Goal: Check status: Check status

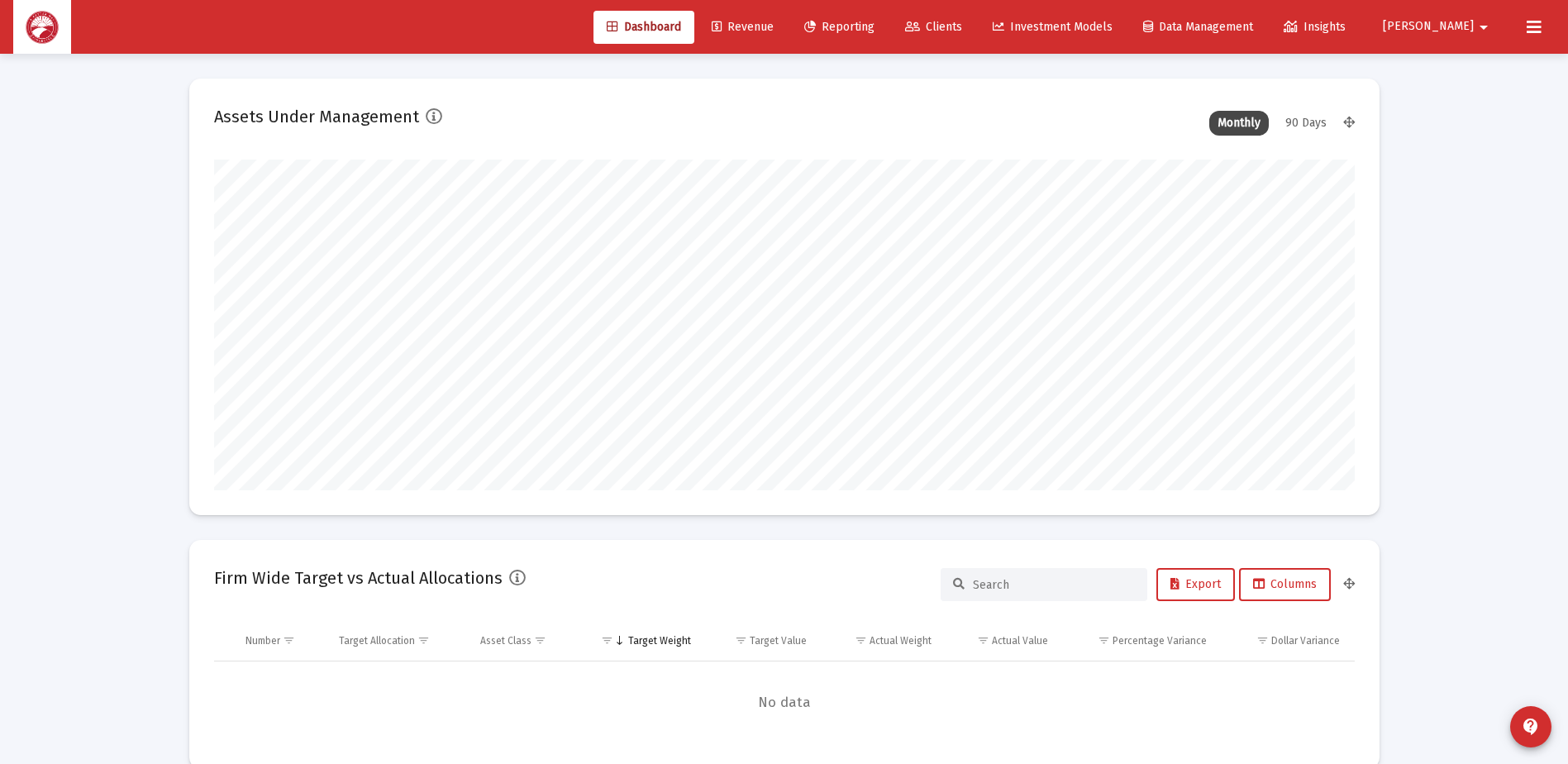
scroll to position [331, 614]
click at [976, 16] on link "Clients" at bounding box center [933, 27] width 84 height 33
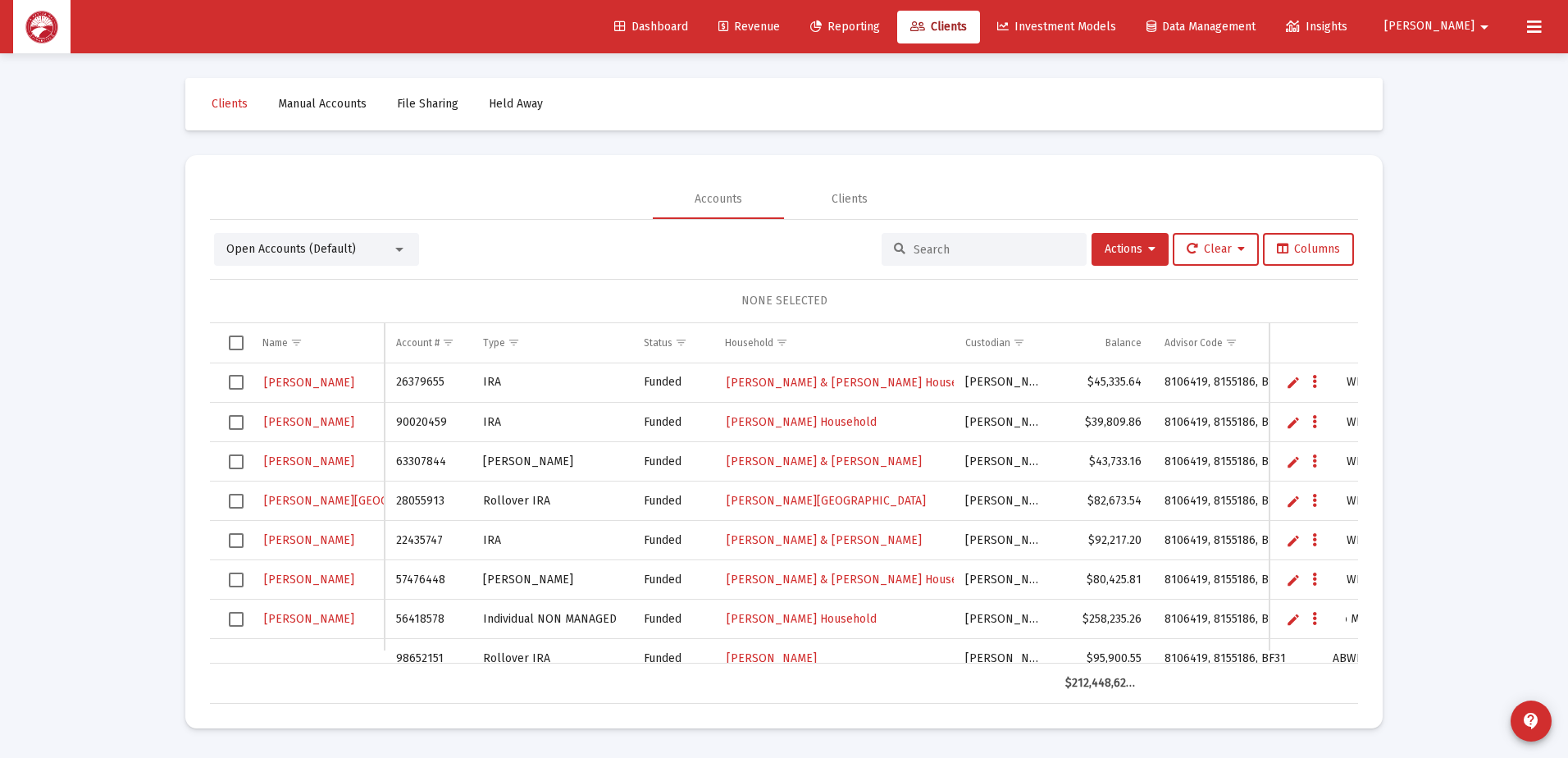
click at [917, 255] on input at bounding box center [994, 250] width 160 height 14
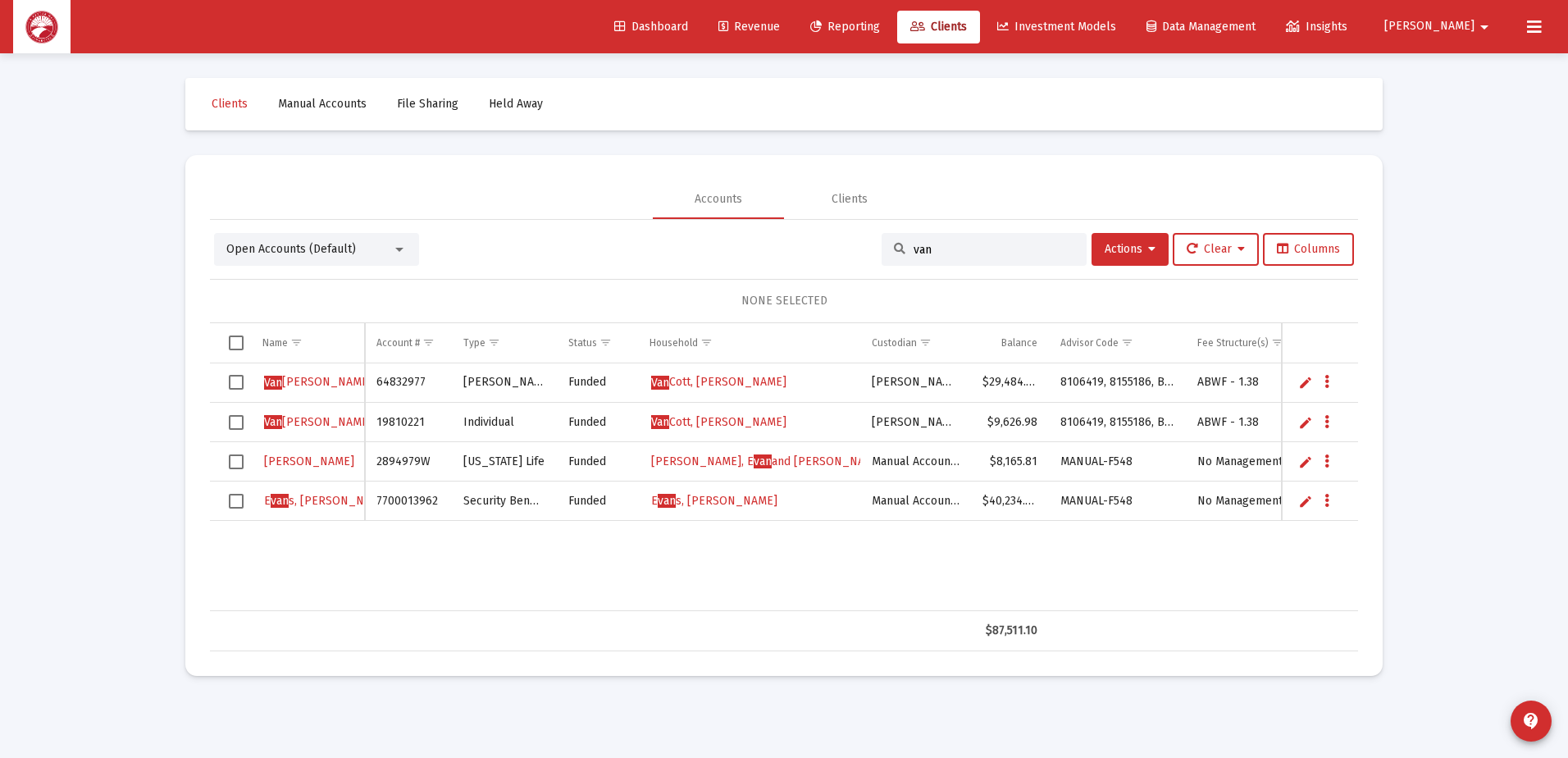
type input "van"
click at [742, 423] on span "[PERSON_NAME], [PERSON_NAME]" at bounding box center [719, 422] width 136 height 14
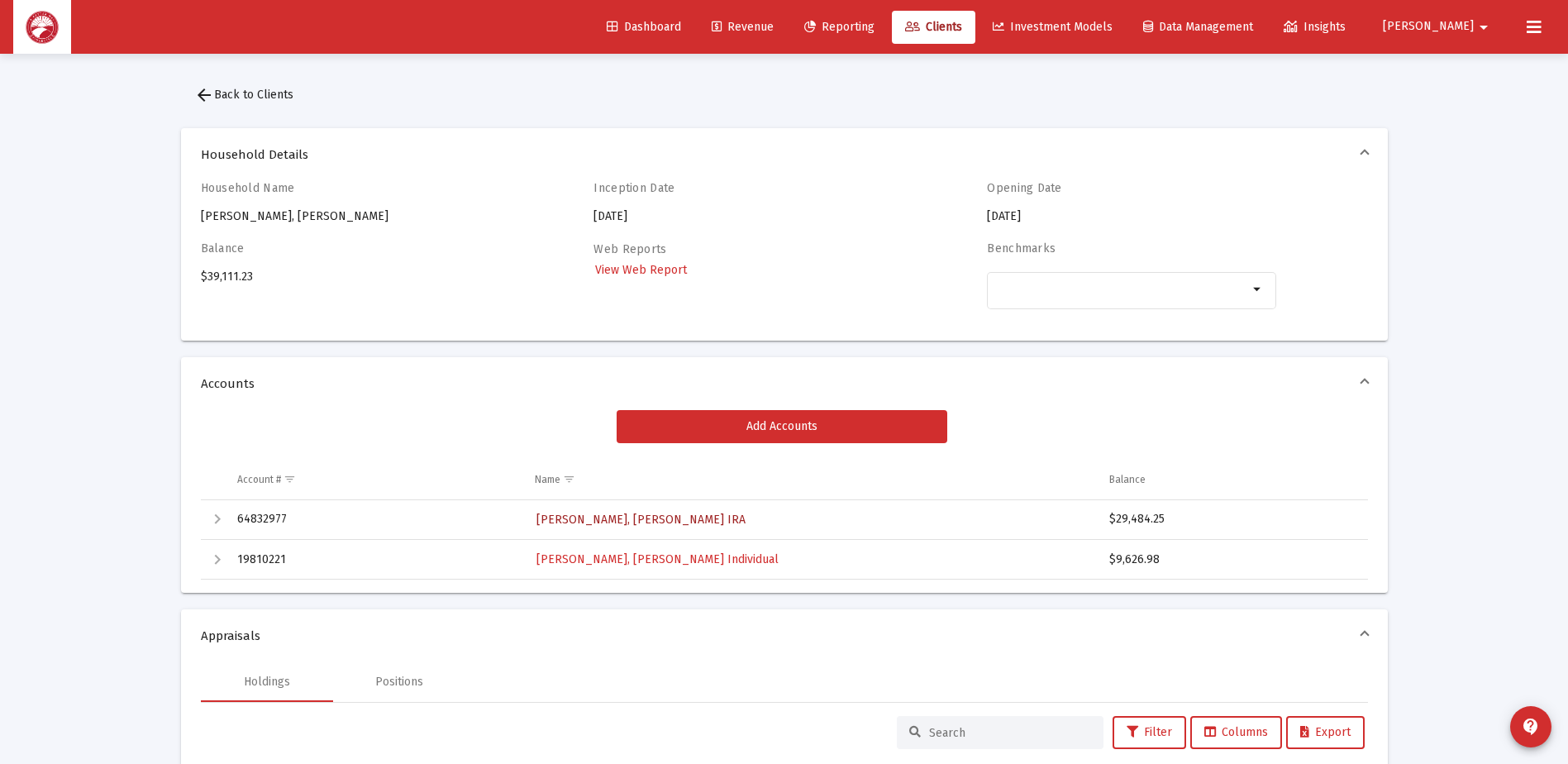
click at [640, 514] on span "[PERSON_NAME], [PERSON_NAME] IRA" at bounding box center [641, 519] width 209 height 14
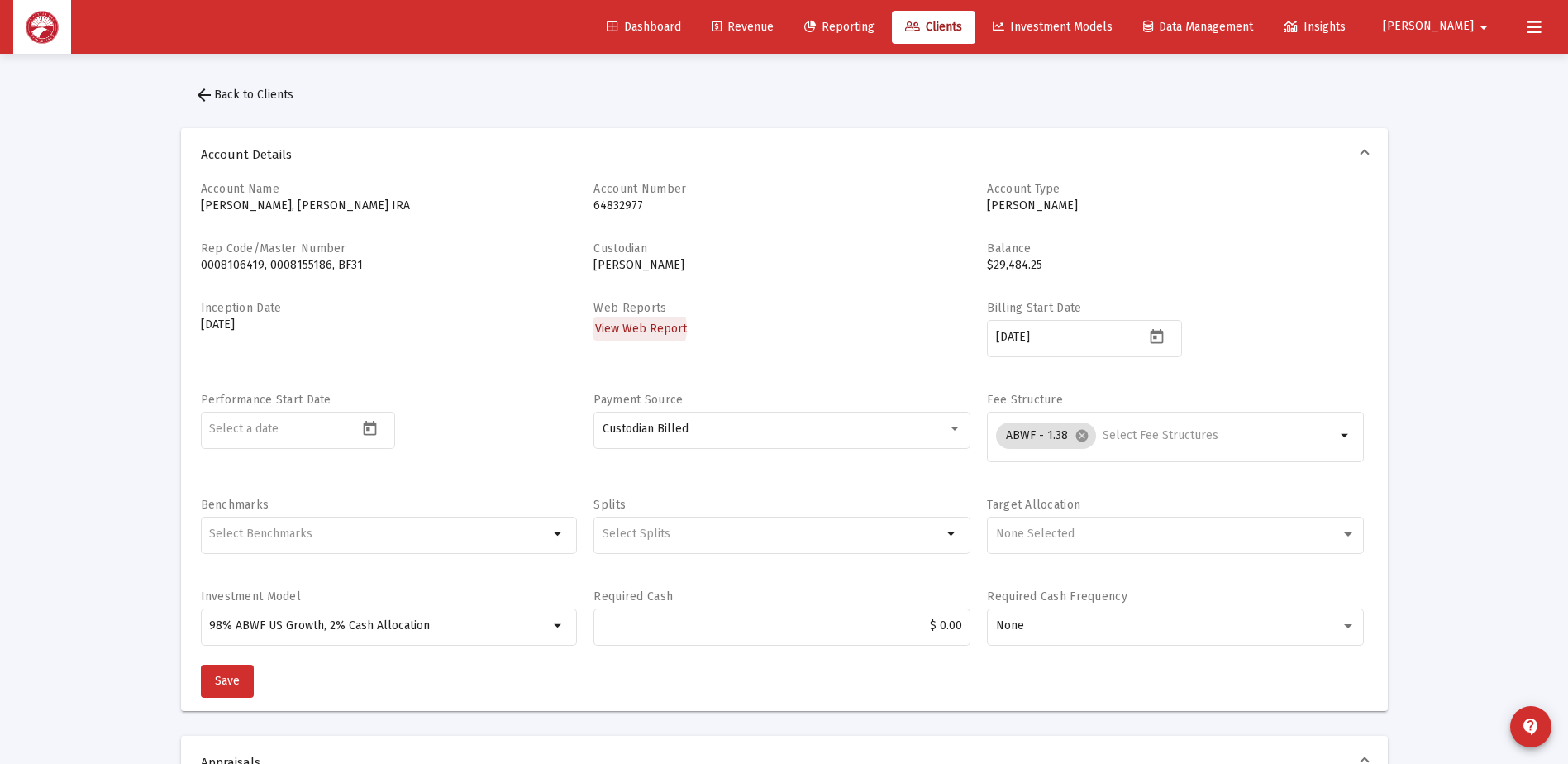
click at [631, 328] on span "View Web Report" at bounding box center [641, 329] width 92 height 14
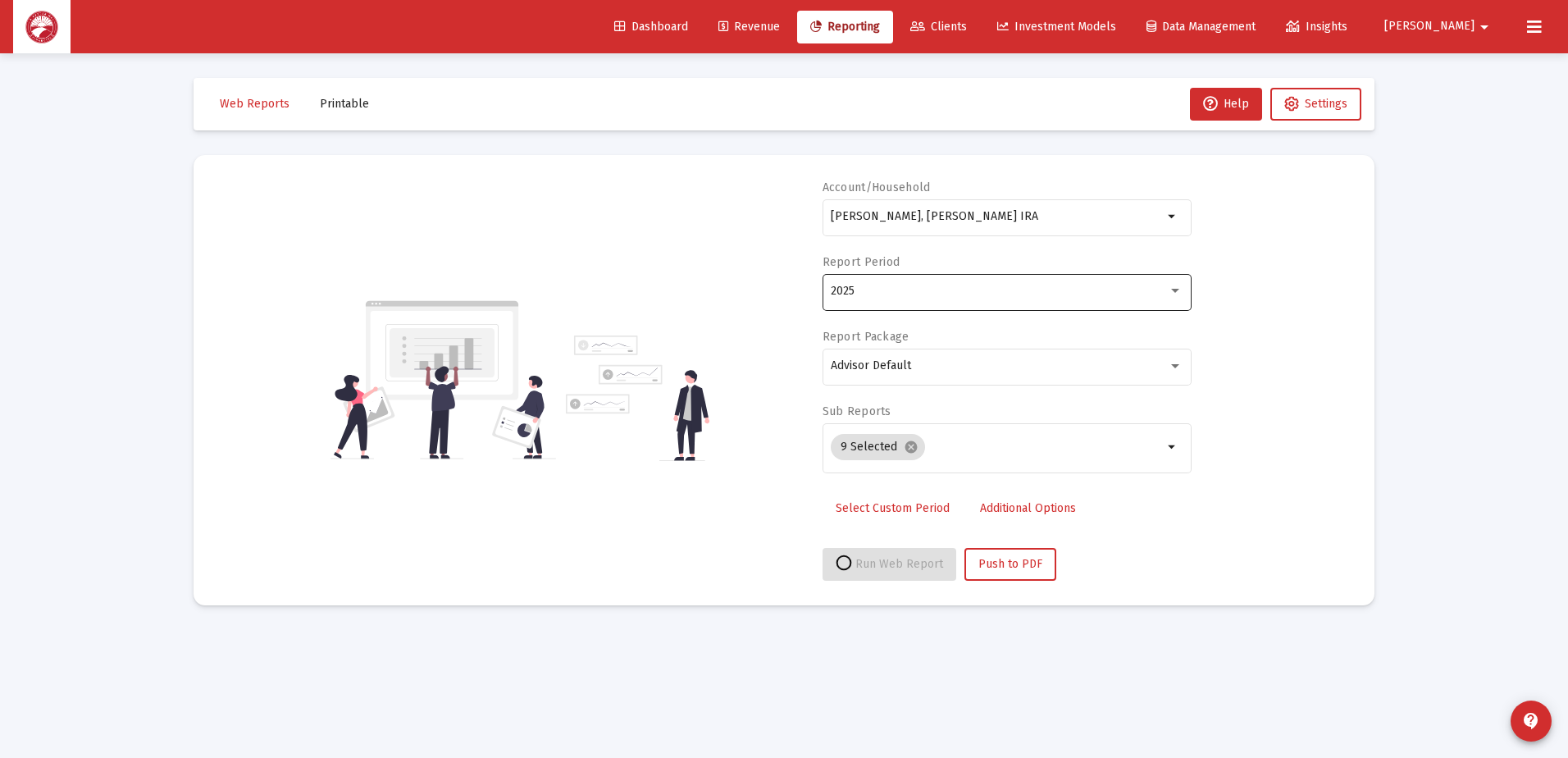
click at [923, 296] on div "2025" at bounding box center [999, 291] width 337 height 13
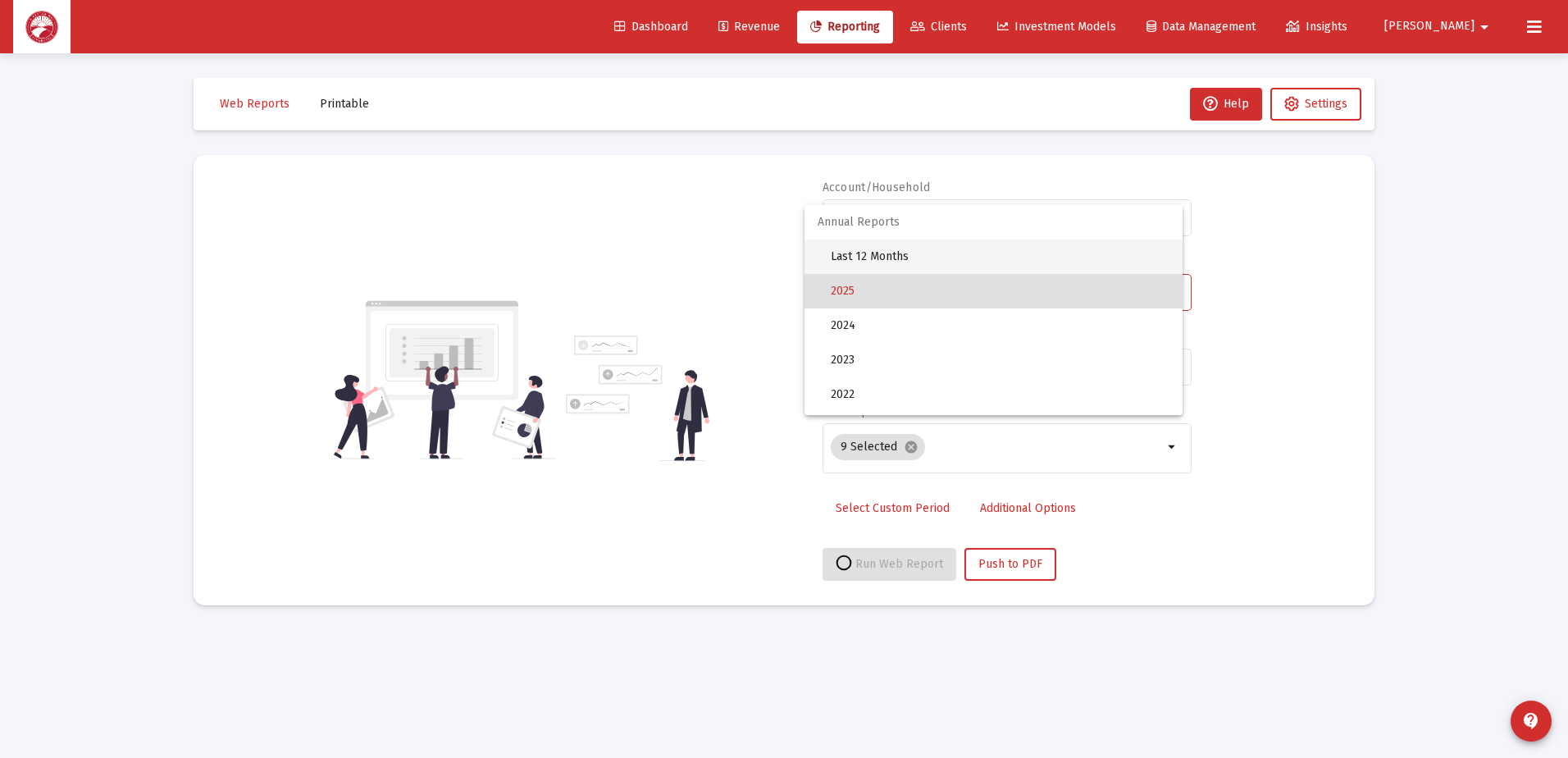
click at [923, 254] on span "Last 12 Months" at bounding box center [1000, 257] width 339 height 34
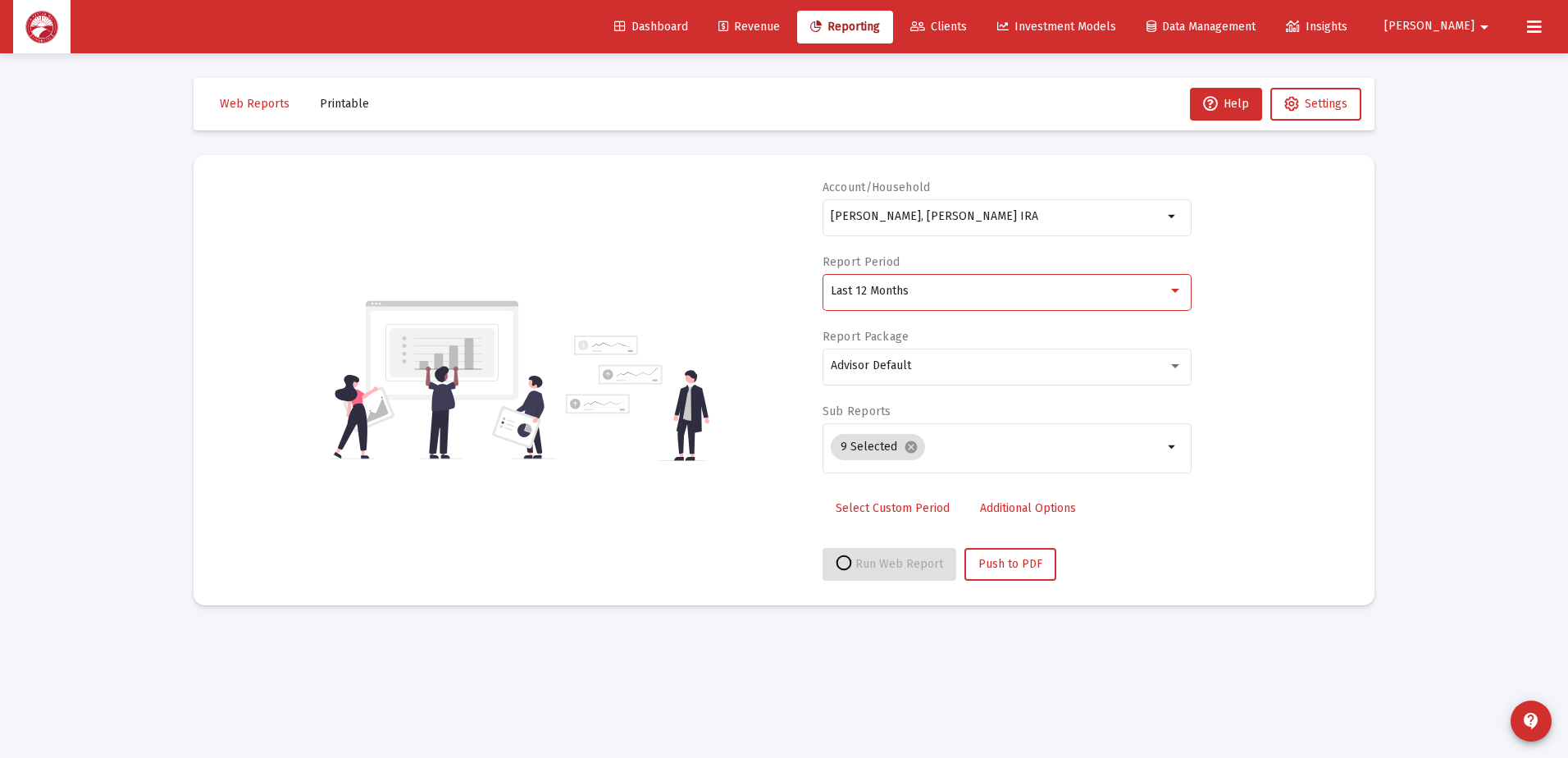
select select "View all"
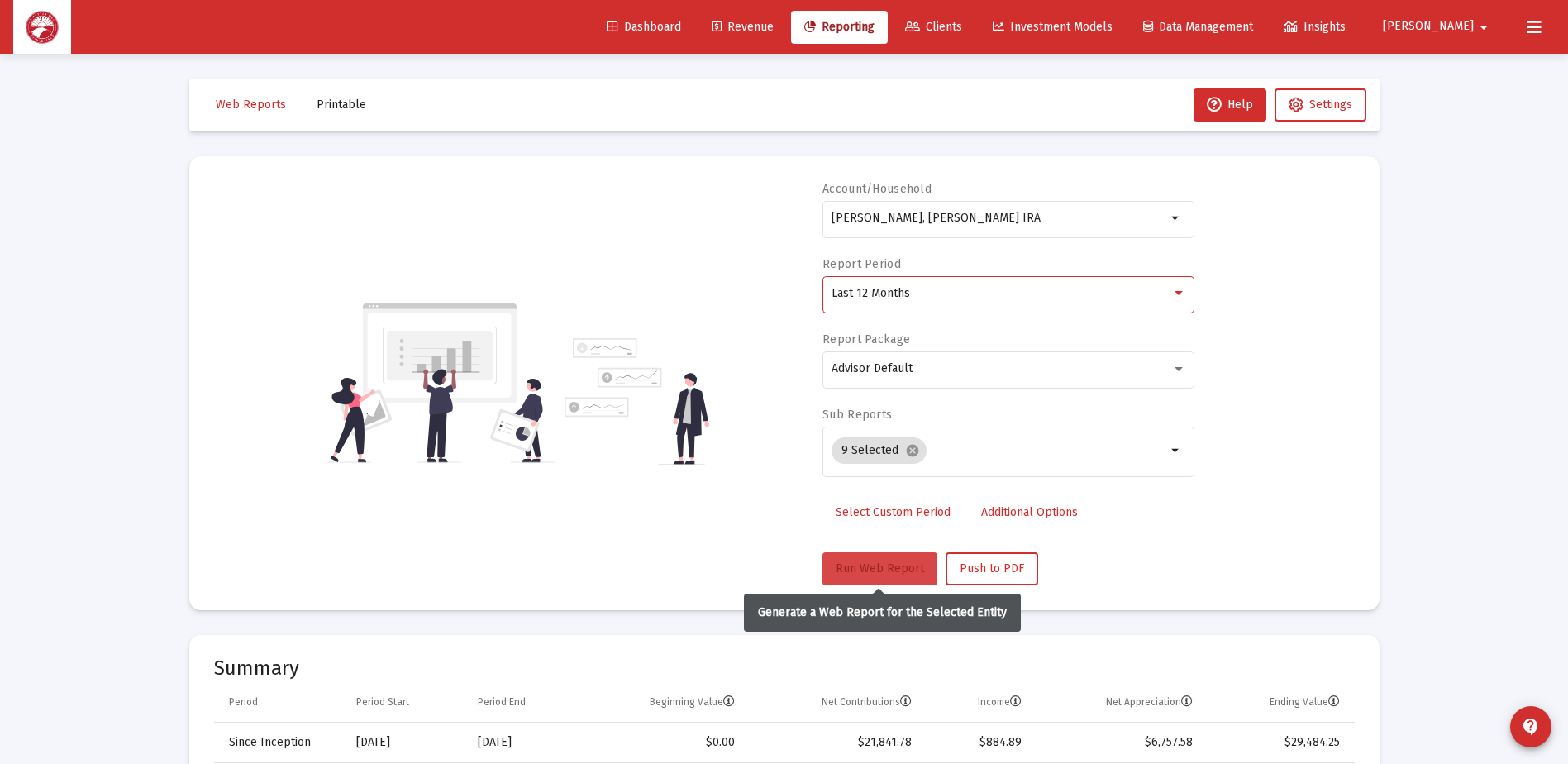
click at [874, 569] on span "Run Web Report" at bounding box center [880, 568] width 88 height 14
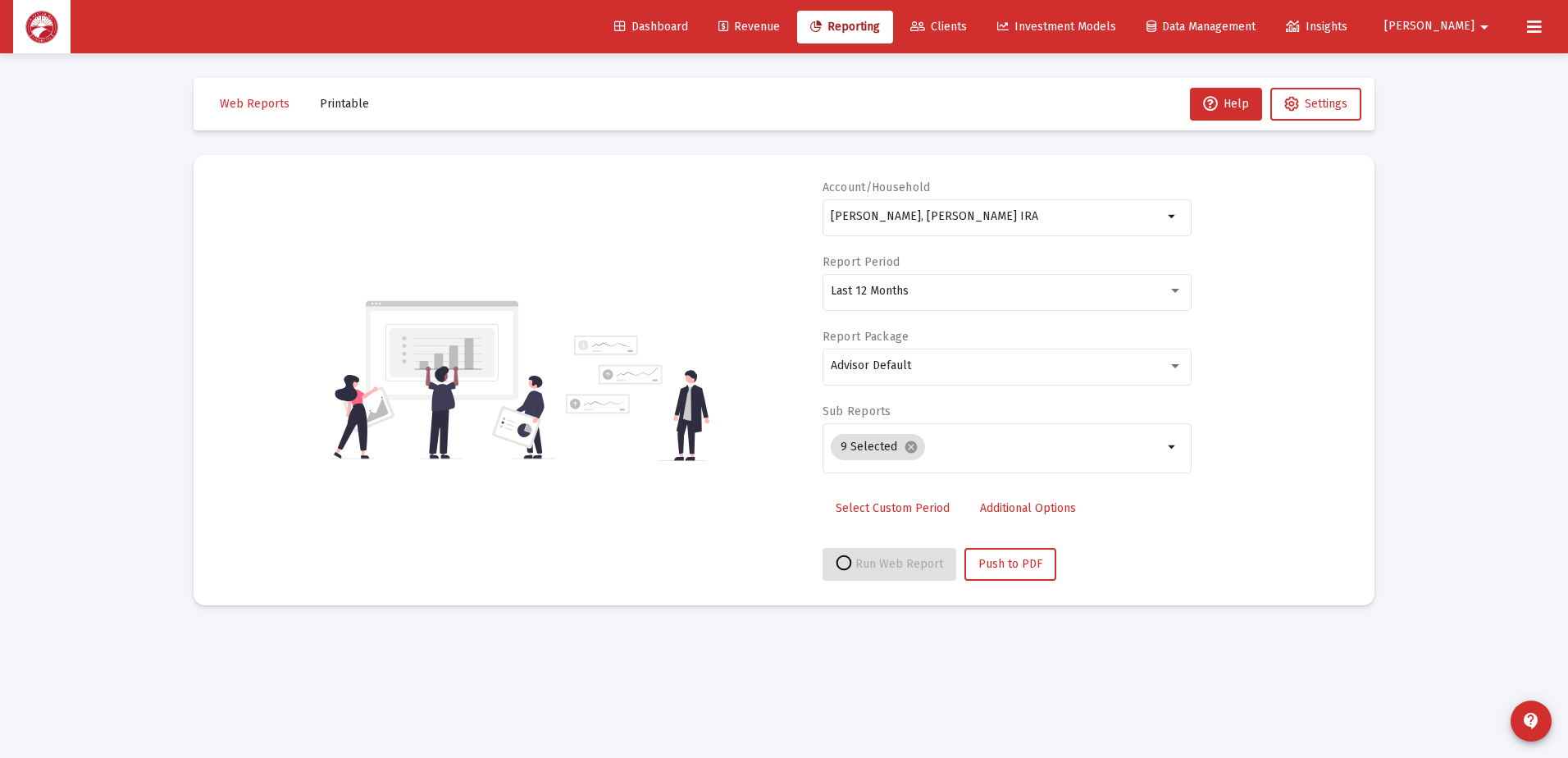
select select "View all"
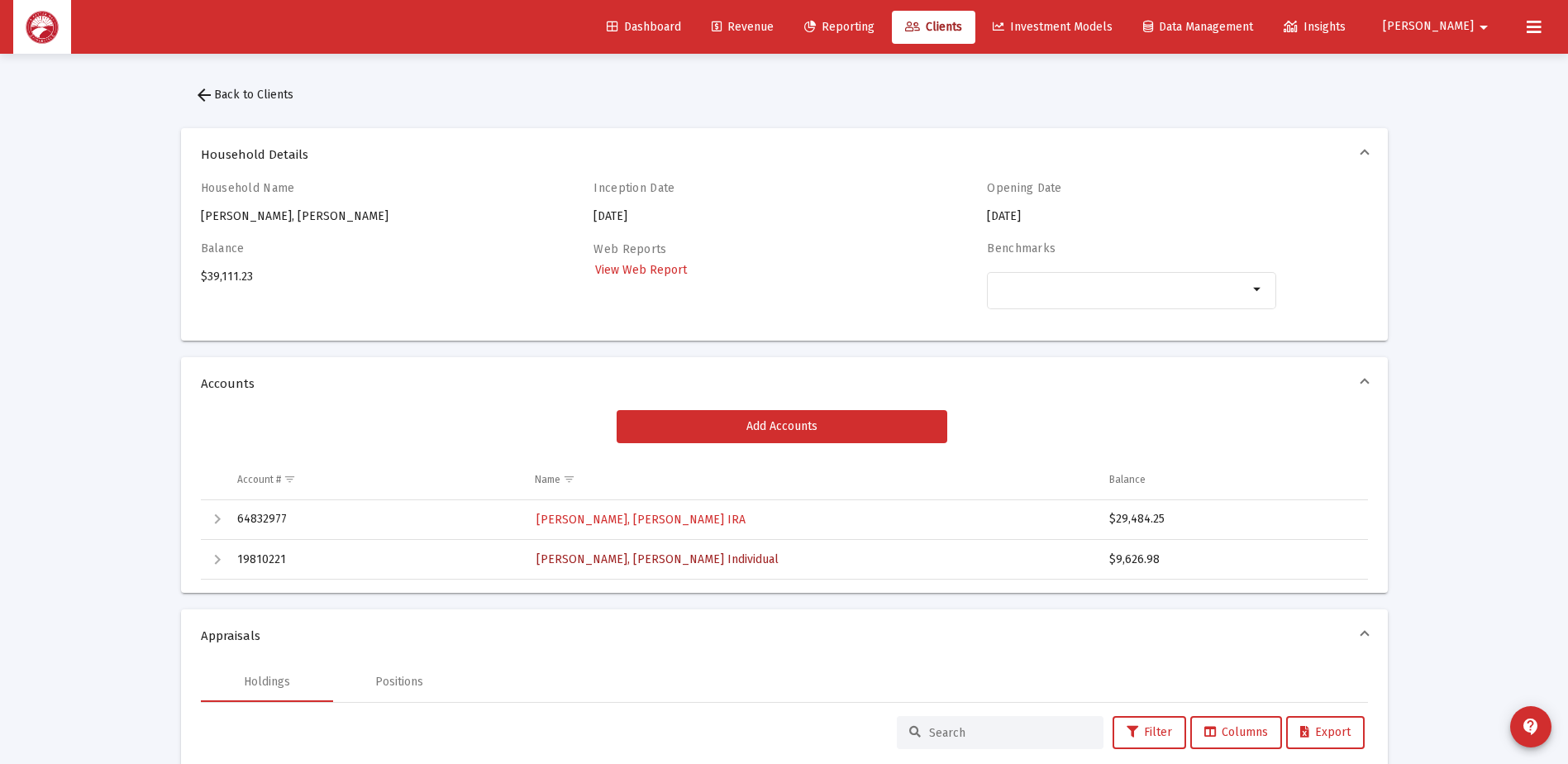
click at [624, 559] on span "[PERSON_NAME], [PERSON_NAME] Individual" at bounding box center [657, 559] width 242 height 14
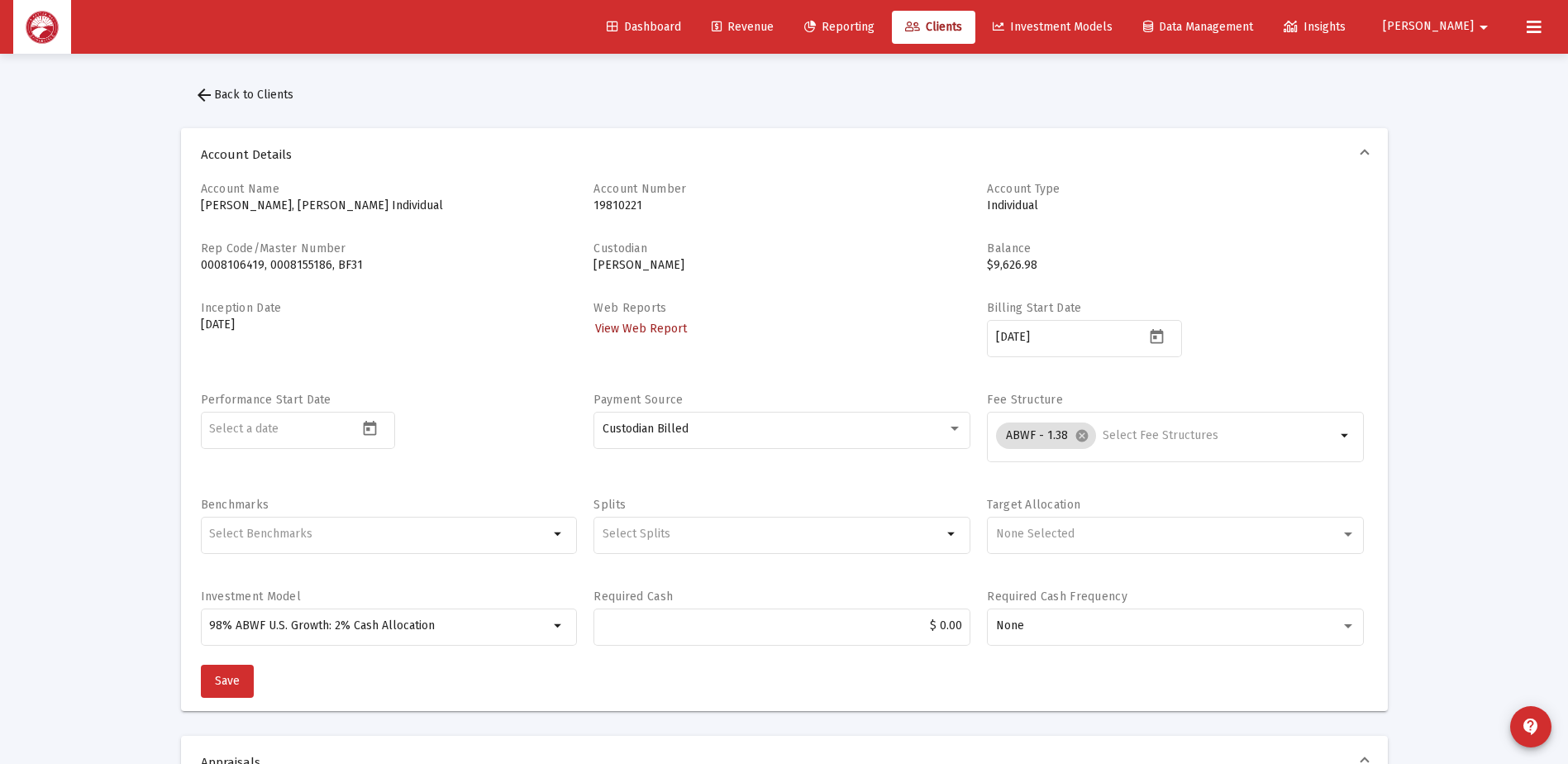
click at [663, 332] on span "View Web Report" at bounding box center [641, 329] width 92 height 14
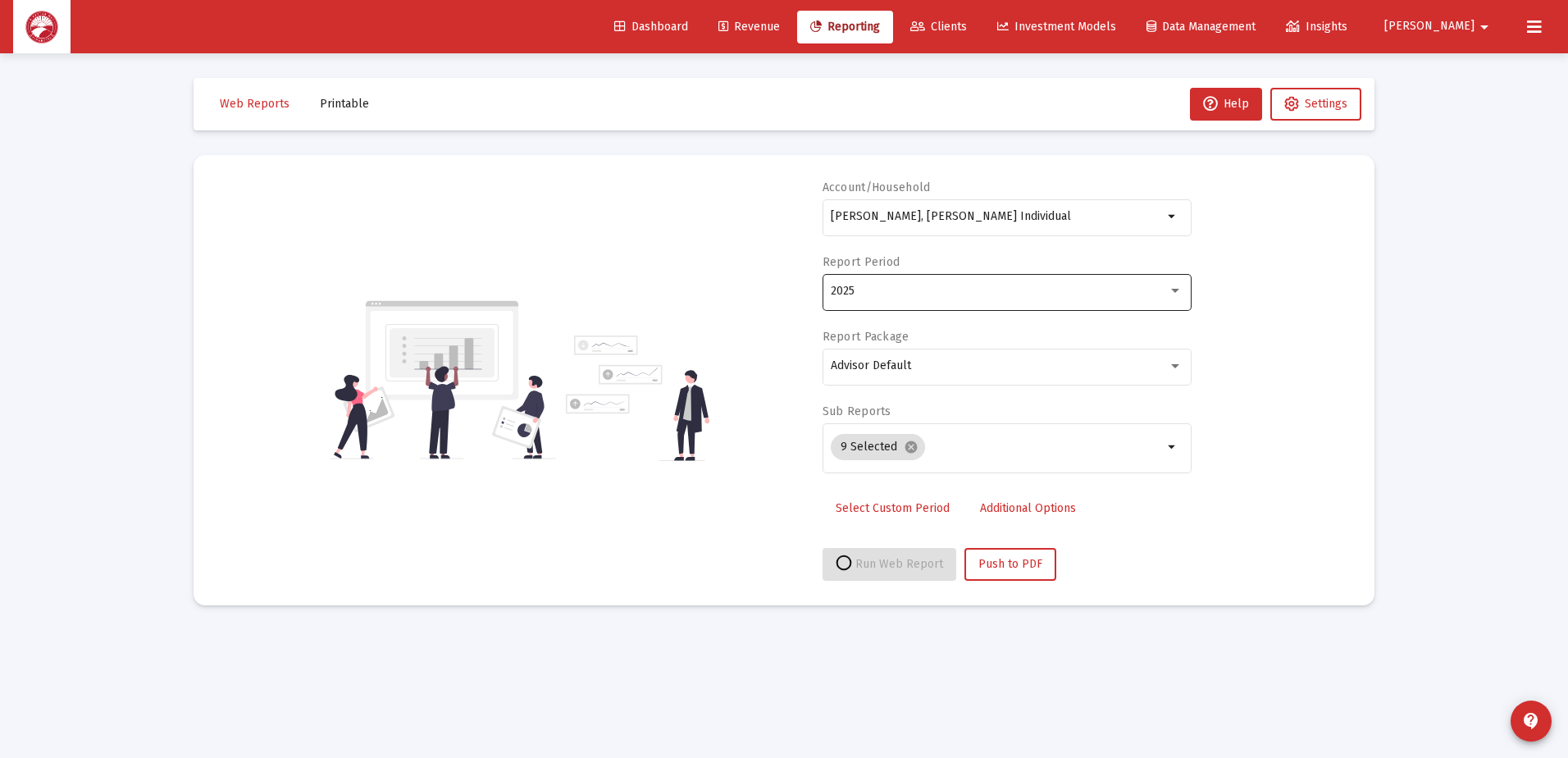
click at [929, 300] on div "2025" at bounding box center [1007, 290] width 352 height 40
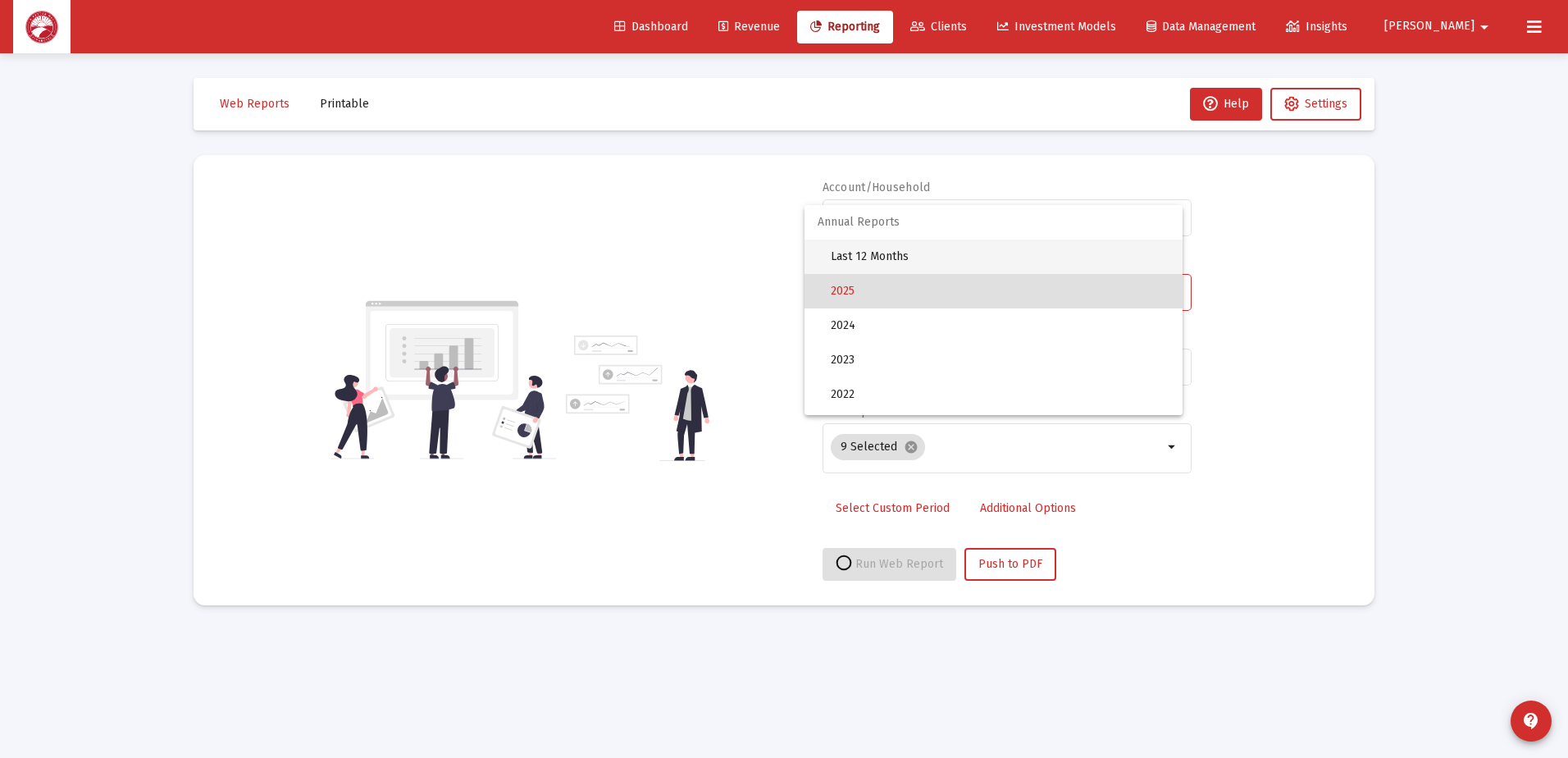
click at [927, 257] on span "Last 12 Months" at bounding box center [1000, 257] width 339 height 34
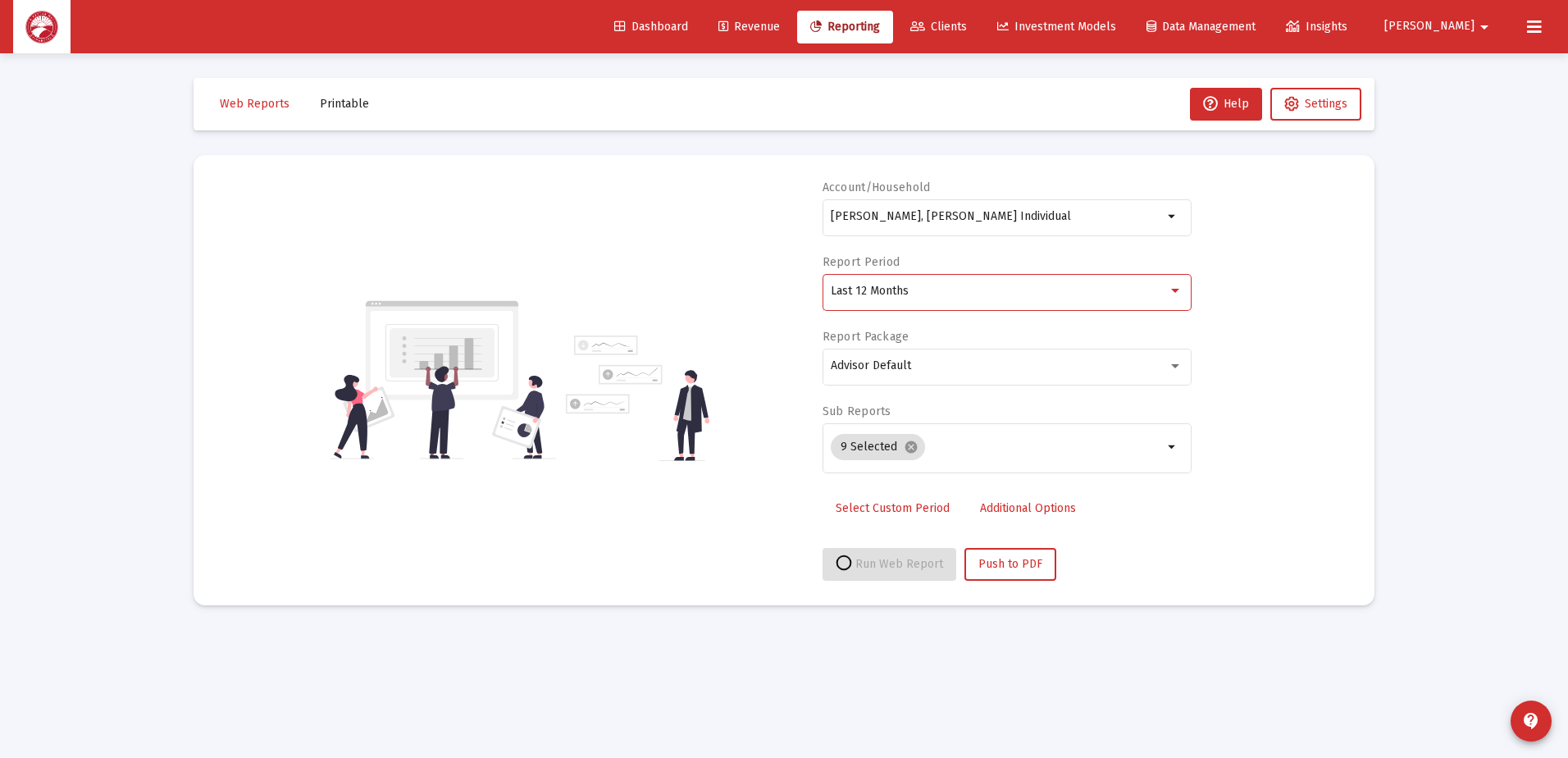
select select "View all"
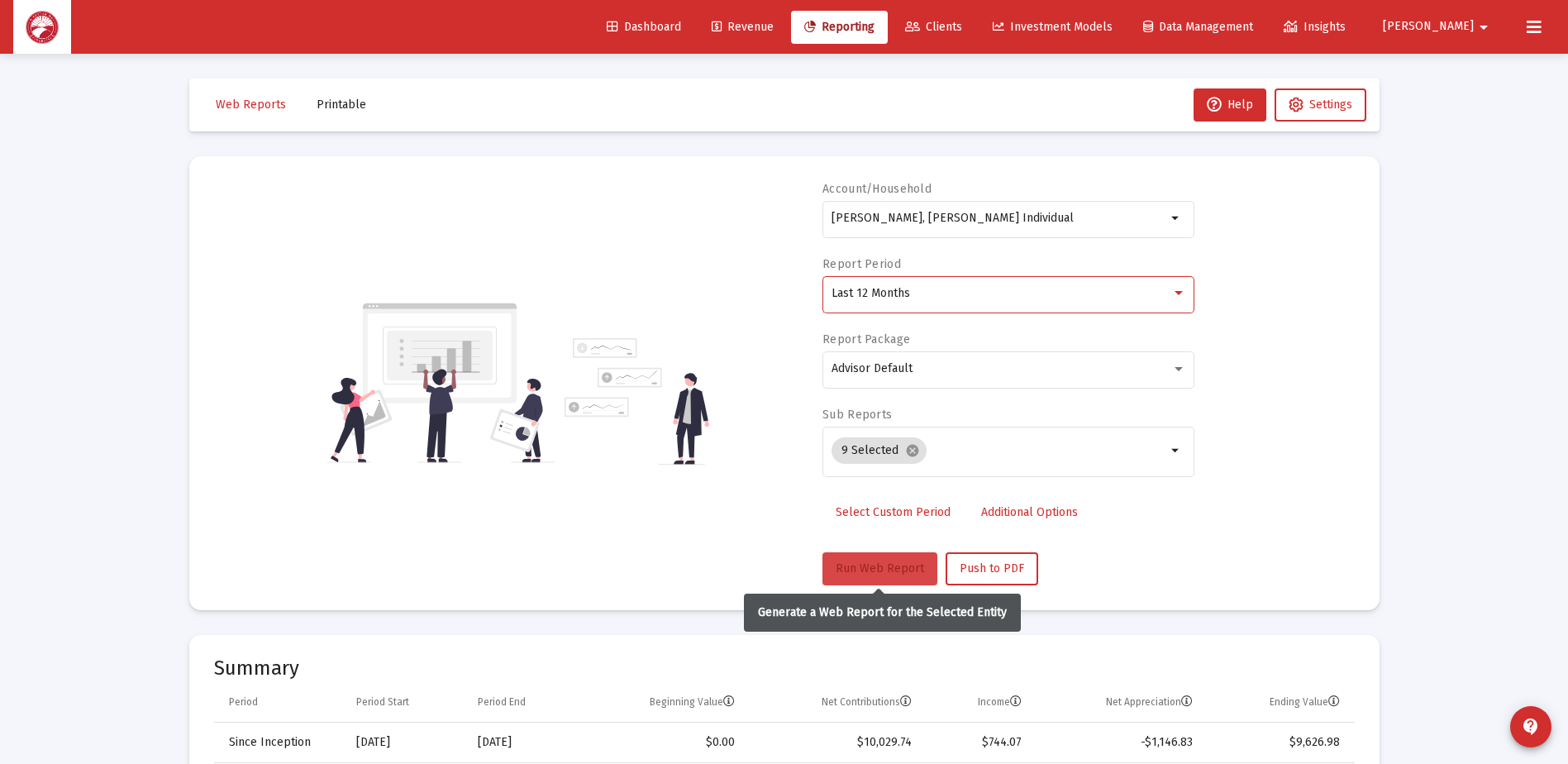
click at [879, 576] on button "Run Web Report" at bounding box center [880, 568] width 115 height 33
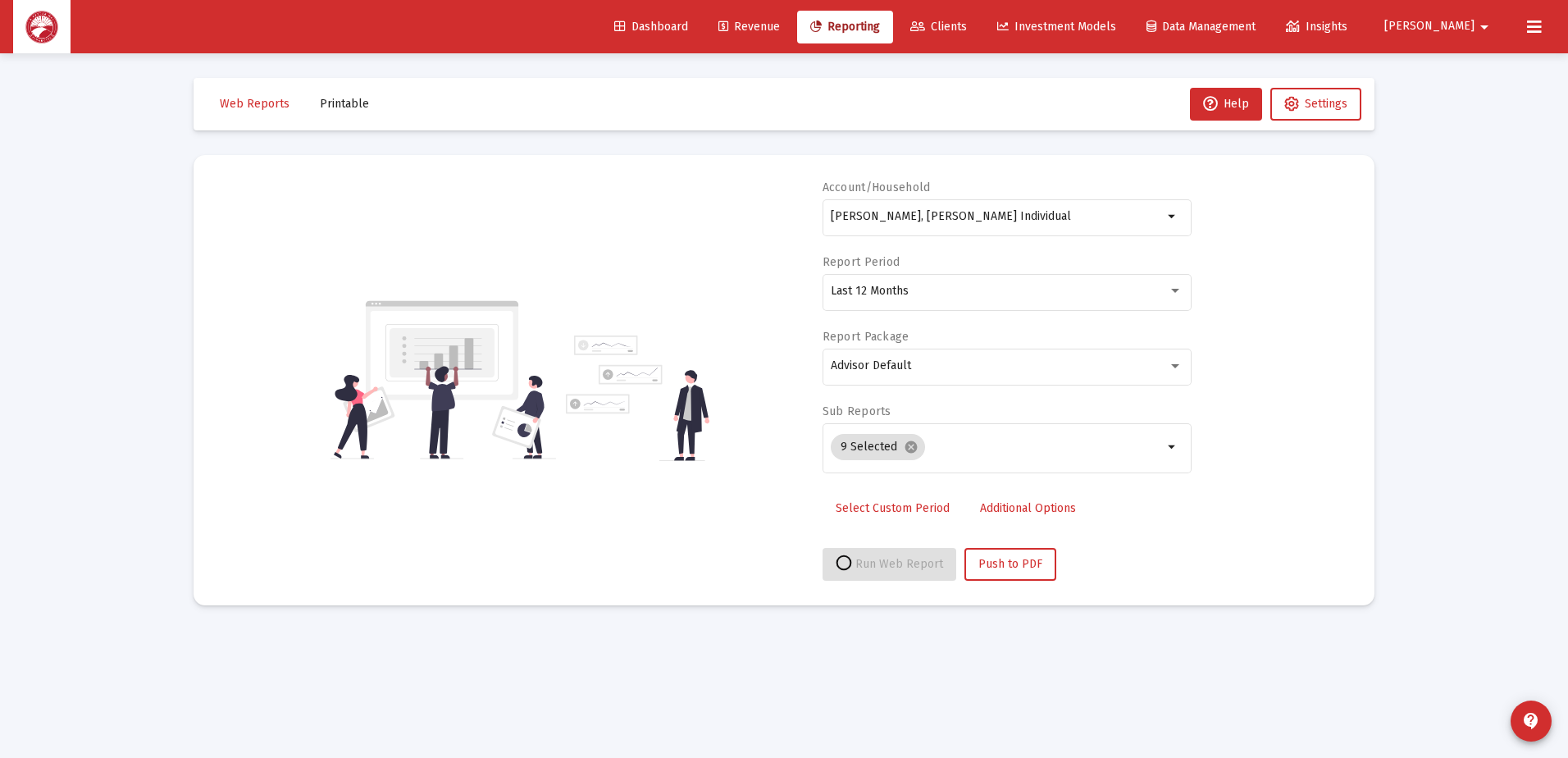
select select "View all"
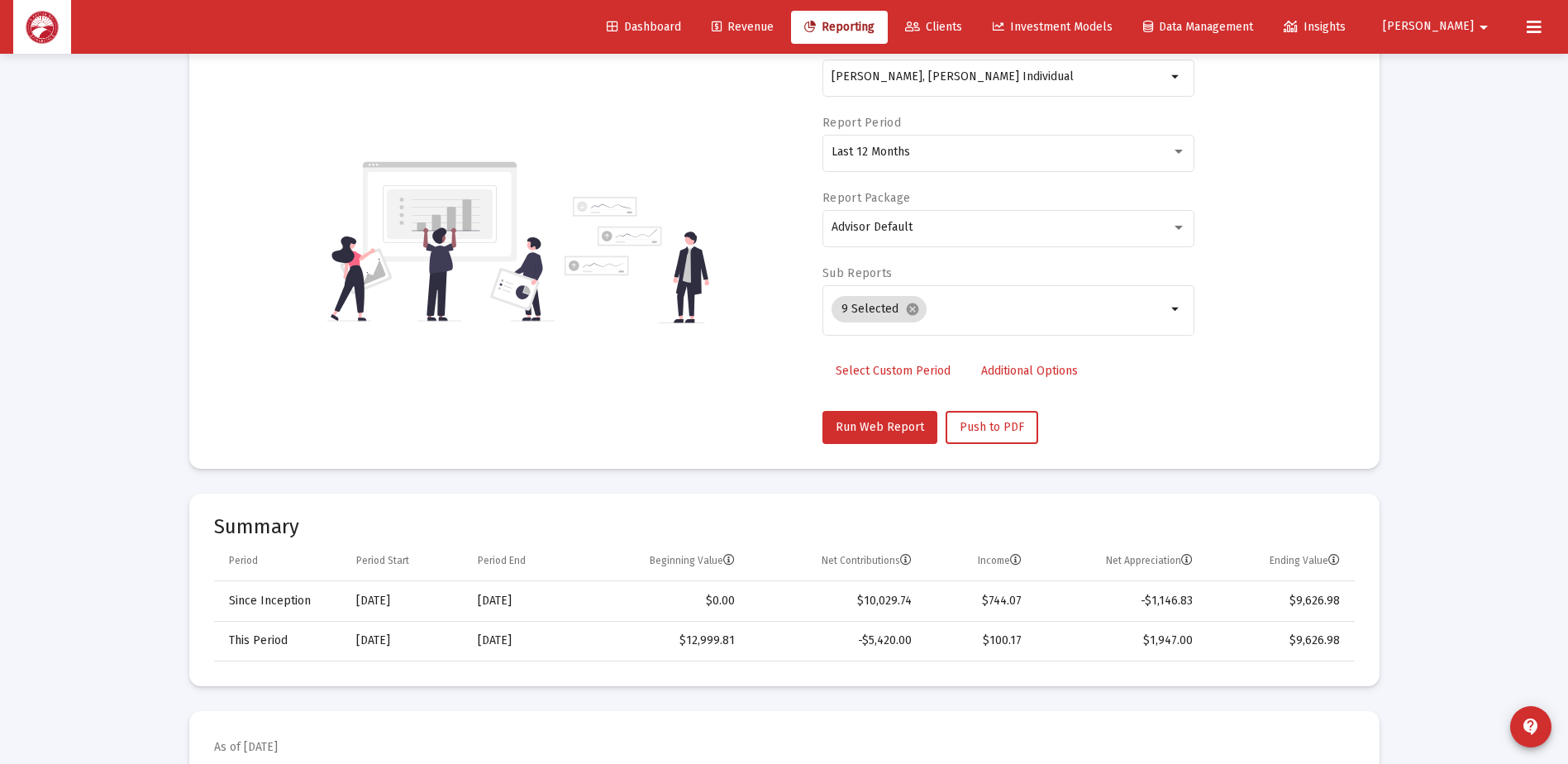
scroll to position [331, 0]
